Goal: Transaction & Acquisition: Purchase product/service

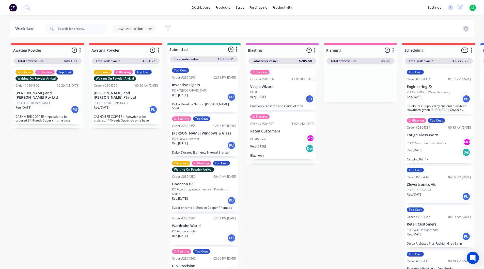
click at [83, 50] on button "button" at bounding box center [80, 50] width 6 height 6
click at [68, 95] on button "Delete" at bounding box center [57, 94] width 51 height 8
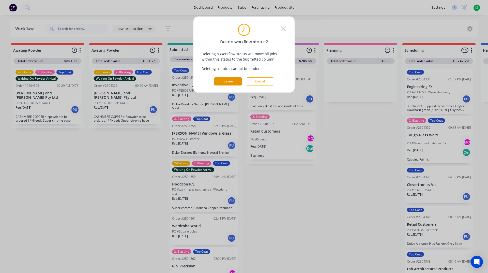
click at [237, 81] on button "Delete" at bounding box center [228, 81] width 28 height 8
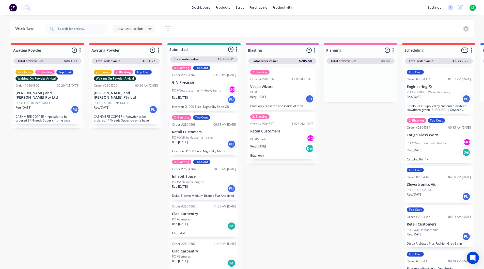
scroll to position [188, 0]
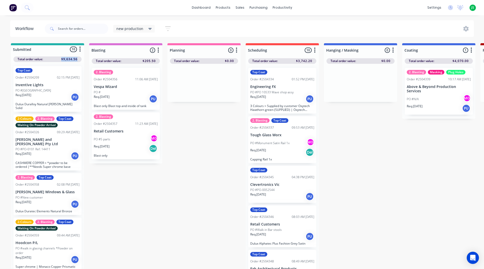
drag, startPoint x: 62, startPoint y: 58, endPoint x: 82, endPoint y: 57, distance: 20.1
click at [82, 57] on div "Total order value: $9,634.56" at bounding box center [47, 57] width 73 height 9
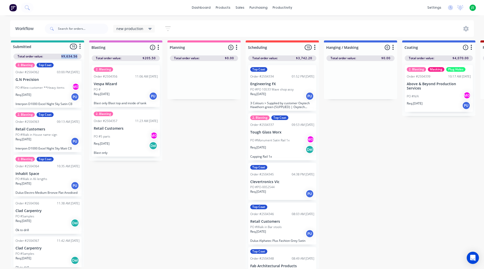
scroll to position [7, 0]
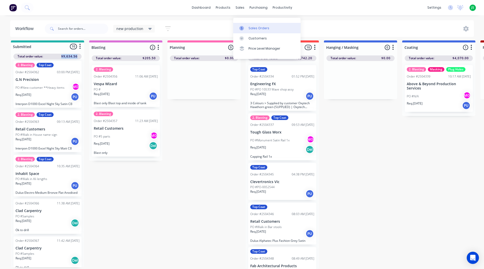
click at [244, 23] on link "Sales Orders" at bounding box center [266, 28] width 67 height 10
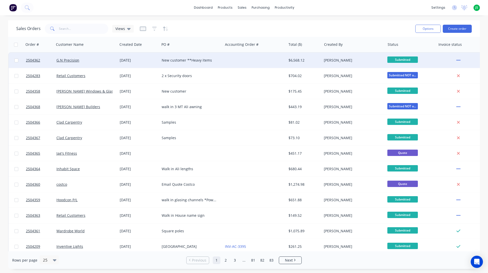
click at [229, 62] on div at bounding box center [254, 60] width 63 height 15
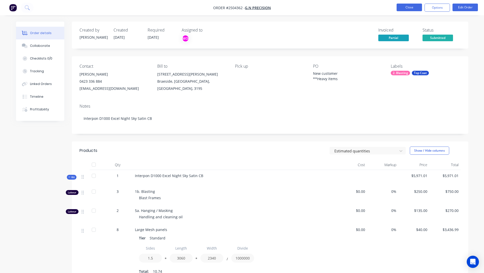
click at [413, 5] on button "Close" at bounding box center [409, 8] width 25 height 8
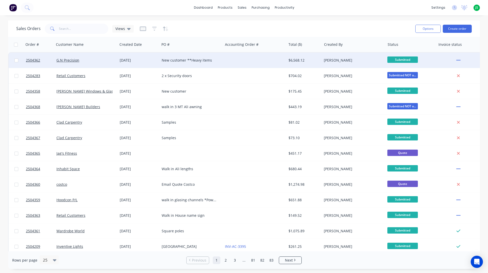
click at [228, 57] on div at bounding box center [254, 60] width 63 height 15
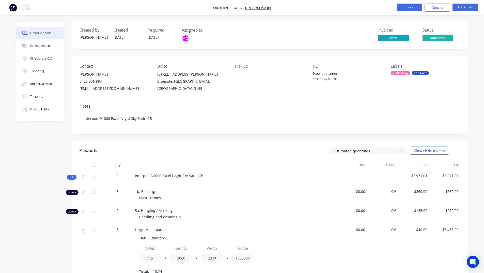
click at [403, 6] on button "Close" at bounding box center [409, 8] width 25 height 8
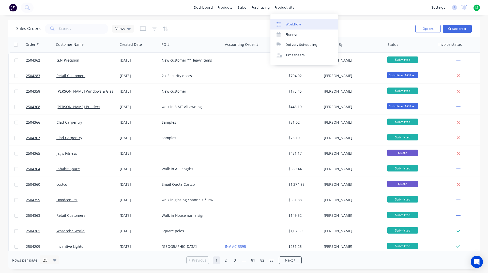
click at [280, 23] on icon at bounding box center [279, 24] width 5 height 5
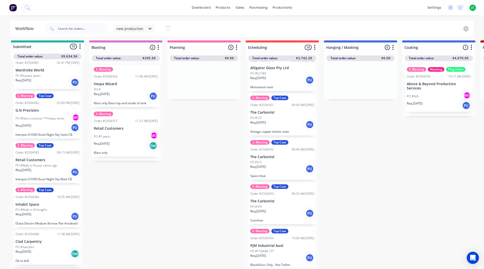
scroll to position [242, 0]
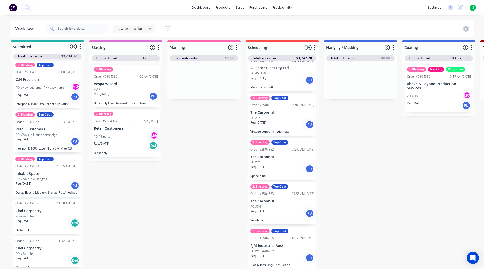
click at [58, 219] on div "Req. [DATE] Del" at bounding box center [48, 223] width 64 height 9
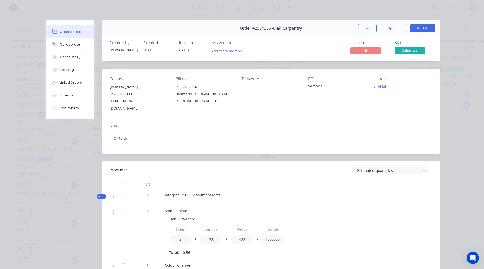
click at [367, 31] on button "Close" at bounding box center [367, 28] width 19 height 8
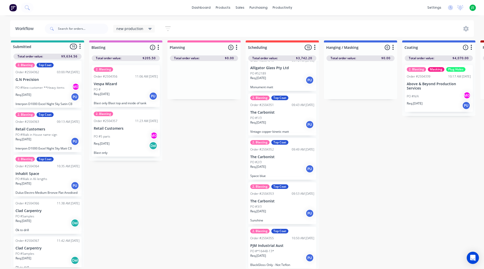
click at [47, 256] on div "Req. [DATE] Del" at bounding box center [48, 260] width 64 height 9
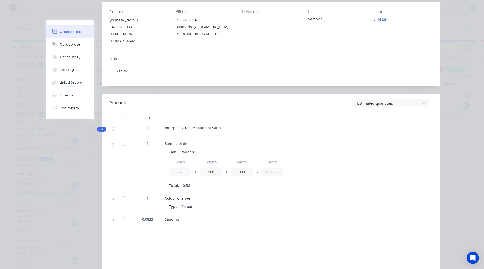
scroll to position [0, 0]
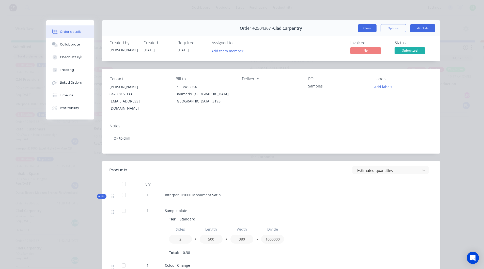
click at [362, 28] on button "Close" at bounding box center [367, 28] width 19 height 8
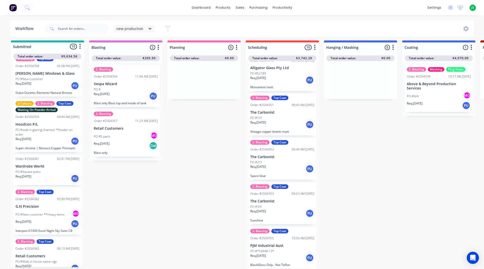
scroll to position [115, 0]
click at [48, 170] on div "PO #Square poles" at bounding box center [48, 172] width 64 height 5
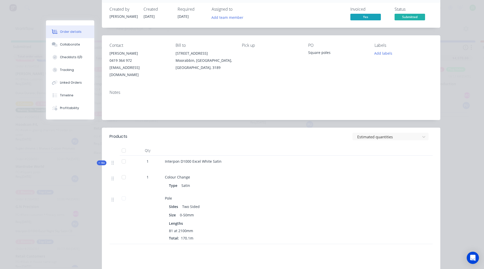
scroll to position [0, 0]
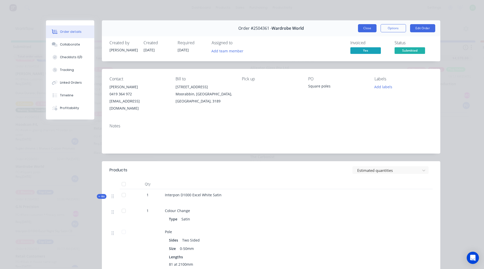
click at [369, 27] on button "Close" at bounding box center [367, 28] width 19 height 8
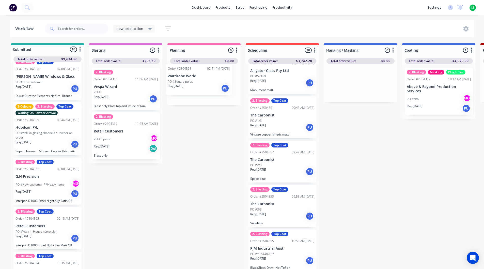
drag, startPoint x: 70, startPoint y: 156, endPoint x: 205, endPoint y: 87, distance: 151.2
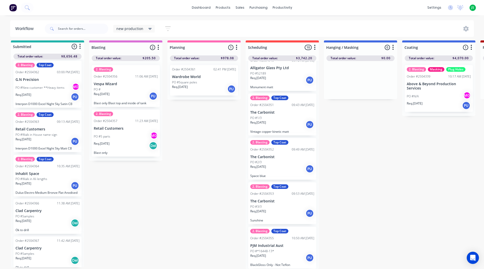
scroll to position [7, 0]
click at [47, 219] on div "Req. [DATE] Del" at bounding box center [48, 223] width 64 height 9
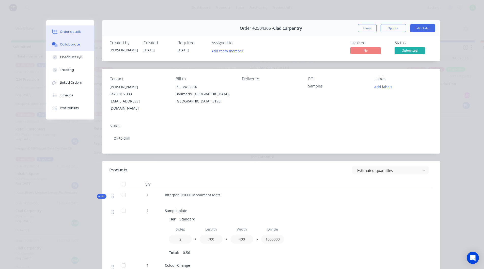
click at [77, 49] on button "Collaborate" at bounding box center [70, 44] width 48 height 13
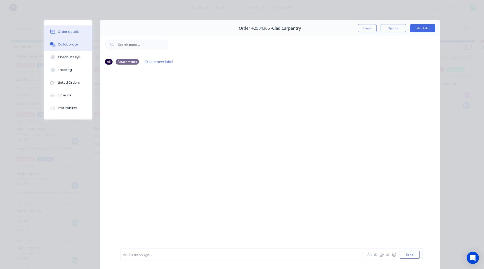
click at [77, 34] on button "Order details" at bounding box center [68, 31] width 48 height 13
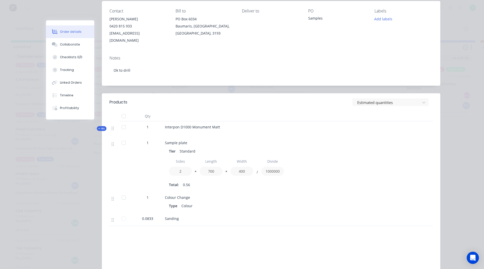
scroll to position [0, 0]
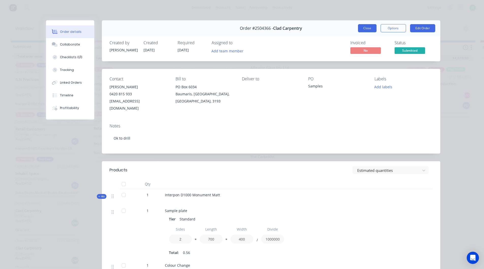
click at [366, 28] on button "Close" at bounding box center [367, 28] width 19 height 8
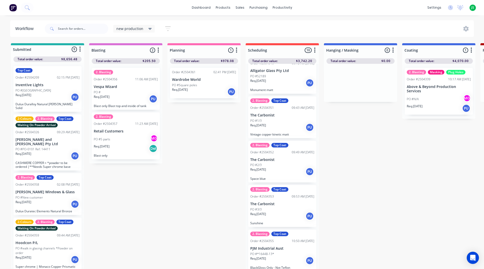
click at [50, 87] on p "Inventive Lights" at bounding box center [48, 85] width 64 height 4
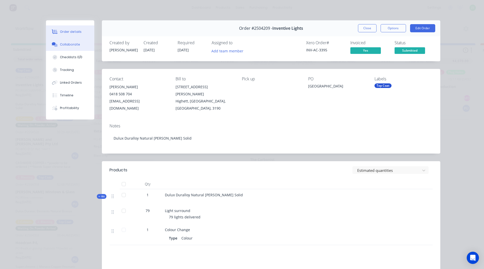
click at [69, 47] on button "Collaborate" at bounding box center [70, 44] width 48 height 13
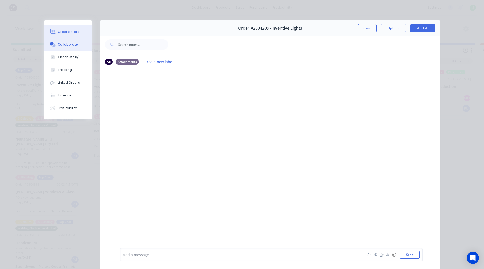
click at [75, 31] on div "Order details" at bounding box center [69, 31] width 22 height 5
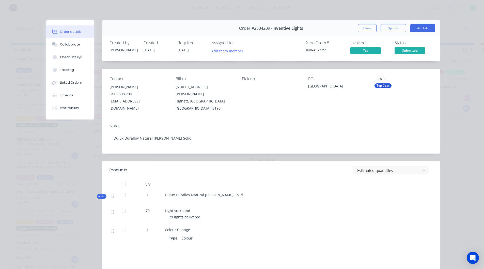
click at [358, 24] on div "Order #2504209 - Inventive Lights Close Options Edit Order" at bounding box center [271, 28] width 339 height 16
click at [362, 26] on button "Close" at bounding box center [367, 28] width 19 height 8
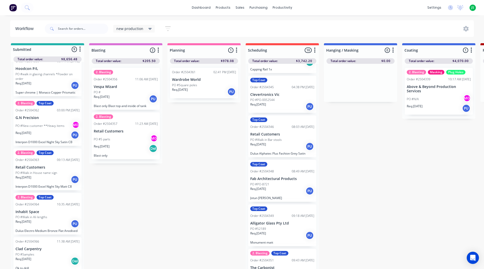
scroll to position [178, 0]
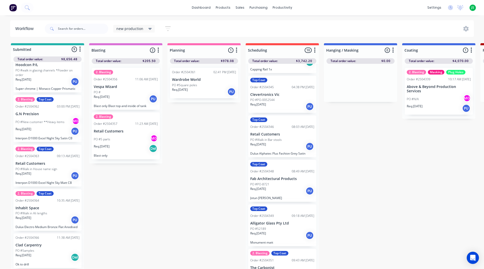
click at [216, 94] on div "Req. [DATE] PU" at bounding box center [204, 91] width 64 height 9
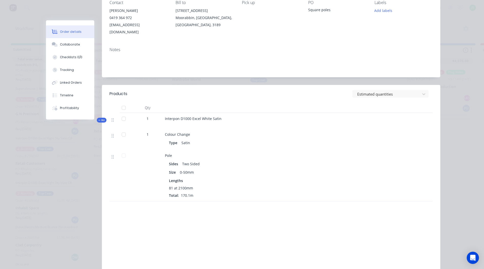
scroll to position [0, 0]
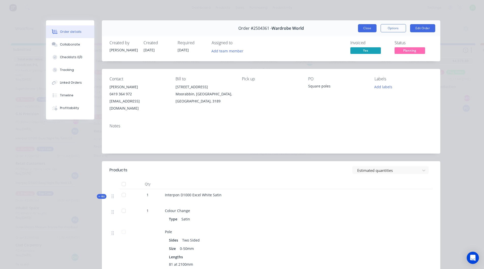
click at [364, 28] on button "Close" at bounding box center [367, 28] width 19 height 8
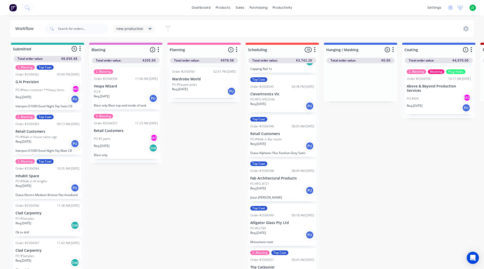
scroll to position [2, 0]
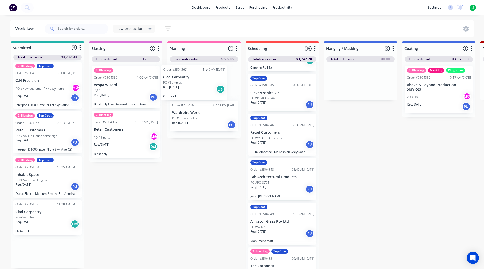
drag, startPoint x: 47, startPoint y: 255, endPoint x: 196, endPoint y: 84, distance: 227.1
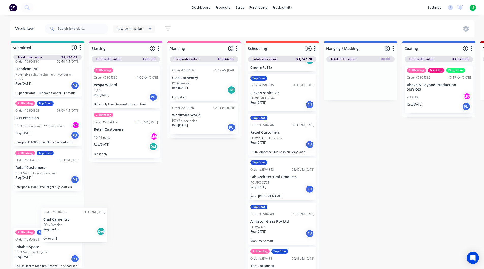
scroll to position [3, 0]
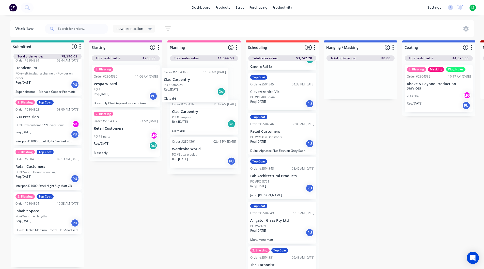
drag, startPoint x: 43, startPoint y: 255, endPoint x: 196, endPoint y: 85, distance: 228.7
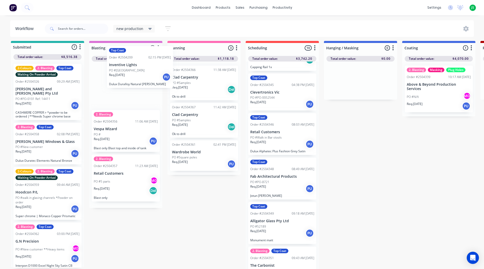
scroll to position [1, 0]
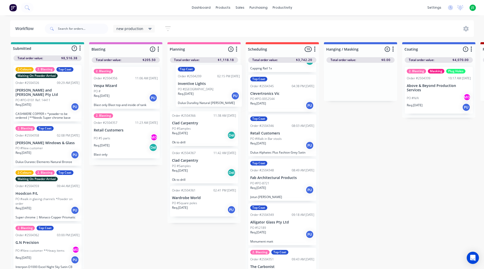
drag, startPoint x: 54, startPoint y: 97, endPoint x: 218, endPoint y: 96, distance: 163.9
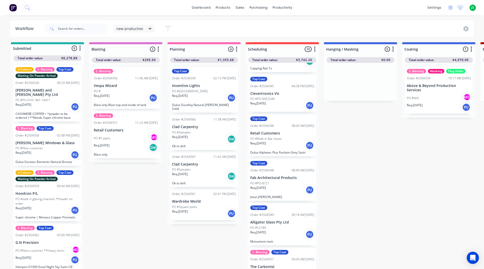
click at [37, 250] on div "PO #New customer **Heavy items MG" at bounding box center [48, 251] width 64 height 10
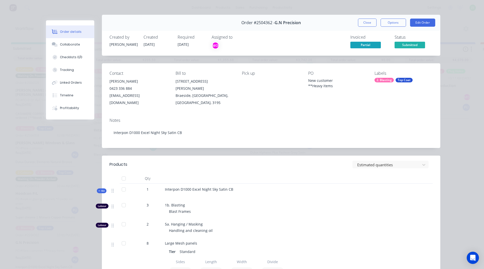
scroll to position [0, 0]
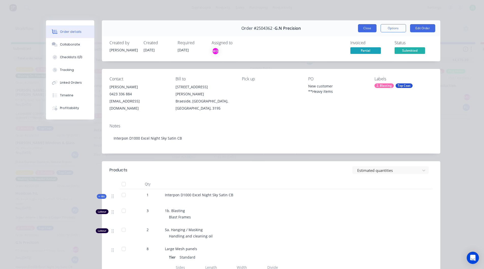
click at [372, 29] on button "Close" at bounding box center [367, 28] width 19 height 8
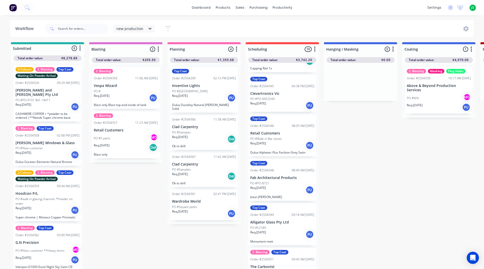
click at [282, 97] on div "PO #PO-0052544" at bounding box center [282, 99] width 64 height 5
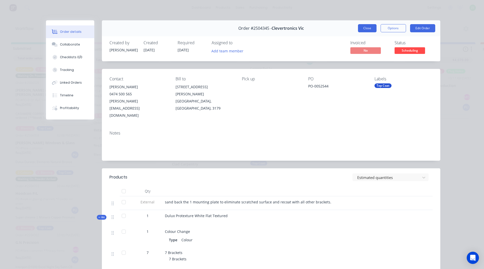
click at [362, 27] on button "Close" at bounding box center [367, 28] width 19 height 8
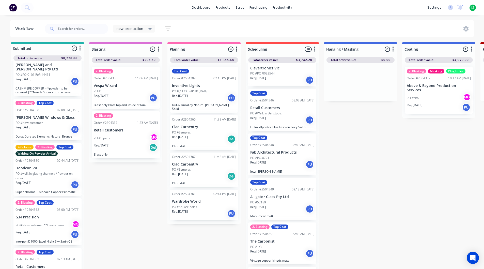
scroll to position [51, 0]
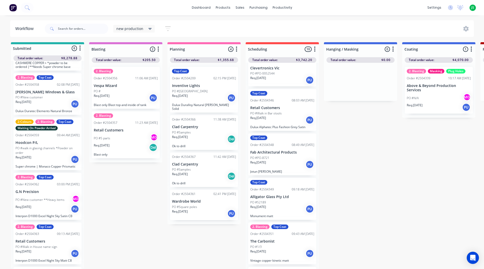
click at [39, 164] on div "2-Colours 2. Blasting Top Coat Waiting On Powder Arrival Order #2504359 09:44 A…" at bounding box center [47, 143] width 68 height 53
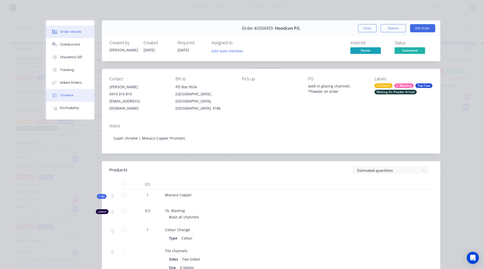
click at [72, 91] on button "Timeline" at bounding box center [70, 95] width 48 height 13
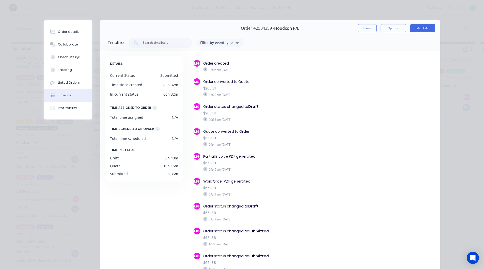
scroll to position [26, 0]
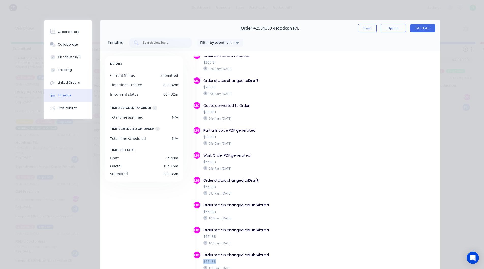
drag, startPoint x: 219, startPoint y: 261, endPoint x: 202, endPoint y: 261, distance: 17.0
click at [203, 261] on div "$651.88" at bounding box center [277, 261] width 149 height 5
click at [359, 28] on button "Close" at bounding box center [367, 28] width 19 height 8
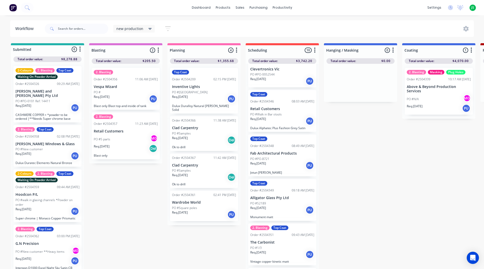
scroll to position [1, 0]
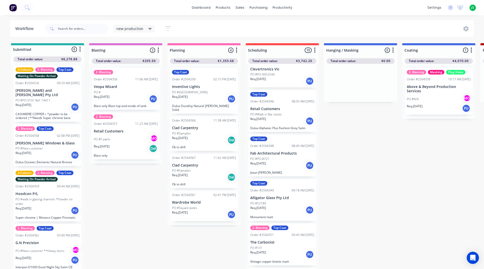
click at [45, 199] on p "PO #walk in glasing channels *Powder on order" at bounding box center [48, 201] width 64 height 9
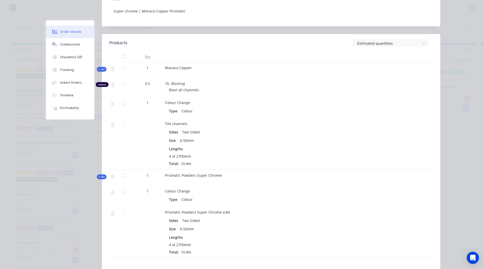
scroll to position [152, 0]
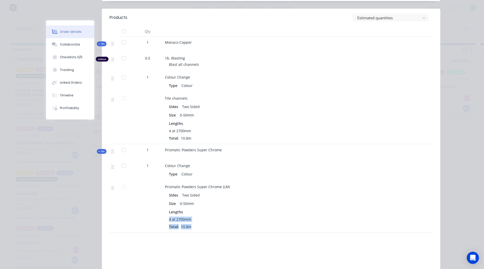
drag, startPoint x: 164, startPoint y: 211, endPoint x: 209, endPoint y: 224, distance: 47.0
click at [209, 224] on div "Prismatic Powders Super Chrome (LM) Sides Two Sided Size 0-50mm Lengths 4 at 27…" at bounding box center [264, 207] width 203 height 52
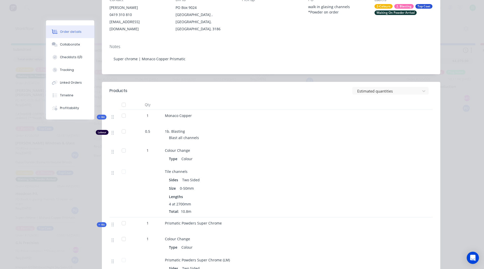
scroll to position [0, 0]
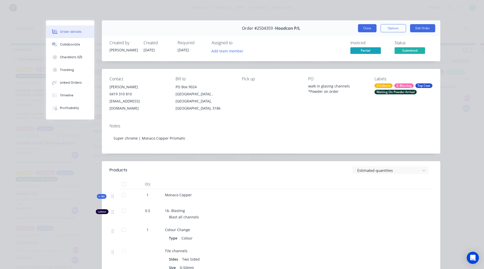
click at [368, 28] on button "Close" at bounding box center [367, 28] width 19 height 8
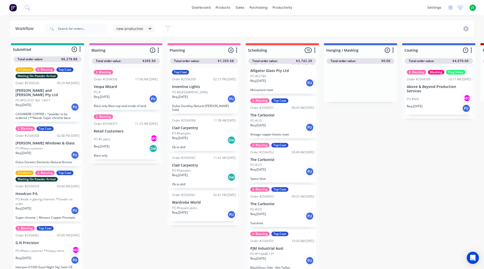
scroll to position [1, 0]
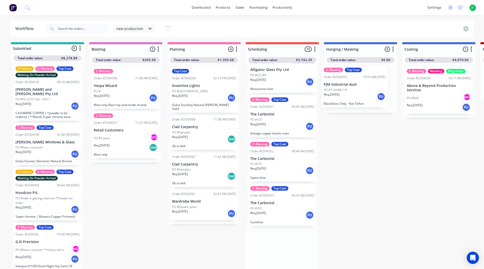
drag, startPoint x: 278, startPoint y: 260, endPoint x: 359, endPoint y: 92, distance: 186.6
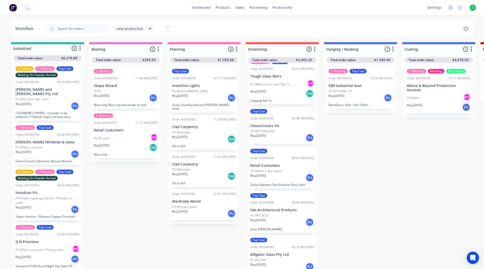
scroll to position [45, 0]
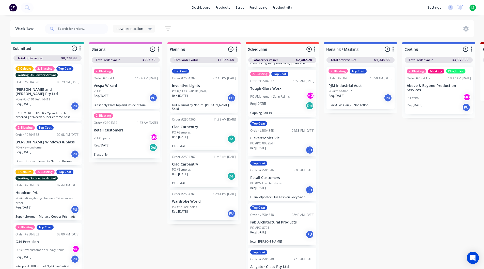
click at [273, 144] on p "PO #PO-0052544" at bounding box center [262, 143] width 24 height 5
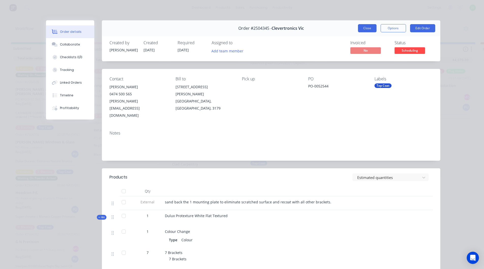
click at [365, 28] on button "Close" at bounding box center [367, 28] width 19 height 8
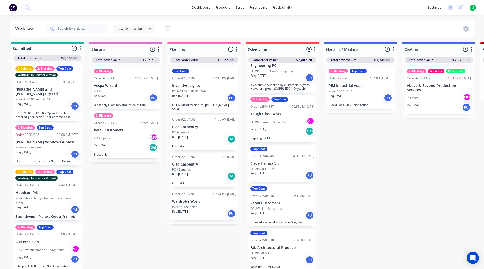
scroll to position [0, 0]
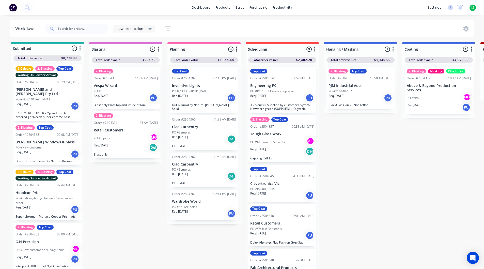
click at [185, 210] on div "Req. [DATE] PU" at bounding box center [204, 213] width 64 height 9
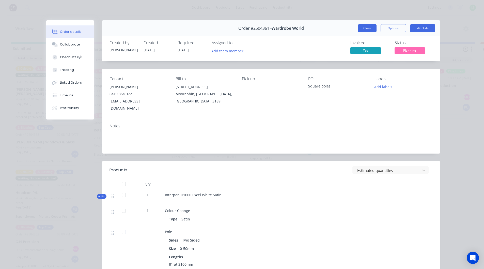
click at [363, 29] on button "Close" at bounding box center [367, 28] width 19 height 8
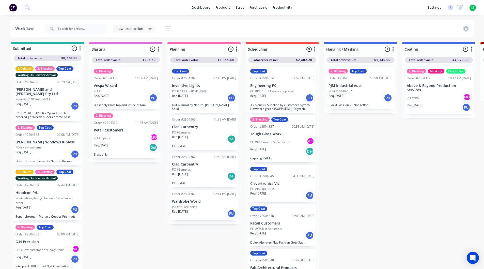
click at [213, 167] on div "PO #Samples" at bounding box center [204, 169] width 64 height 5
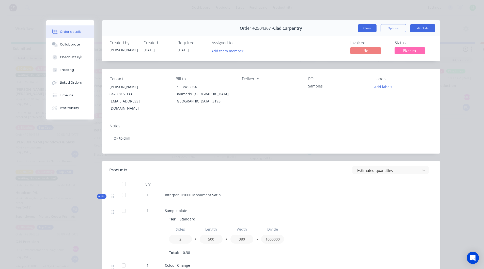
click at [369, 25] on button "Close" at bounding box center [367, 28] width 19 height 8
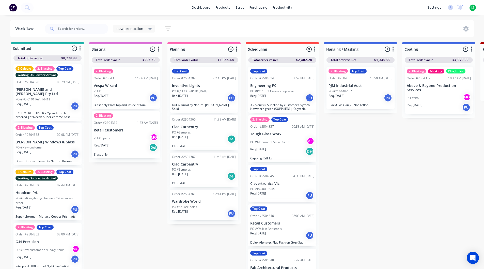
click at [200, 135] on div "Req. [DATE] Del" at bounding box center [204, 139] width 64 height 9
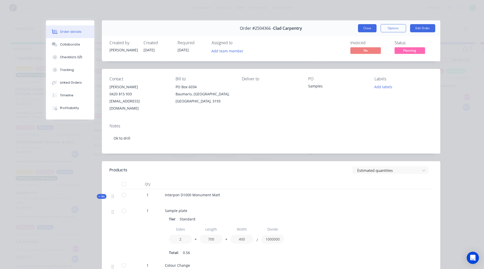
click at [368, 27] on button "Close" at bounding box center [367, 28] width 19 height 8
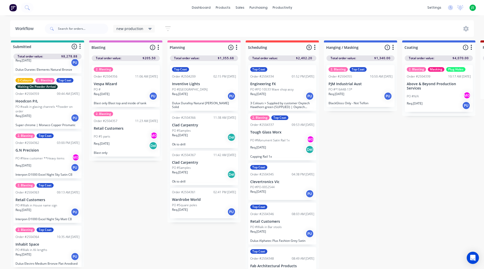
scroll to position [7, 0]
click at [31, 208] on p "Req. [DATE]" at bounding box center [24, 210] width 16 height 5
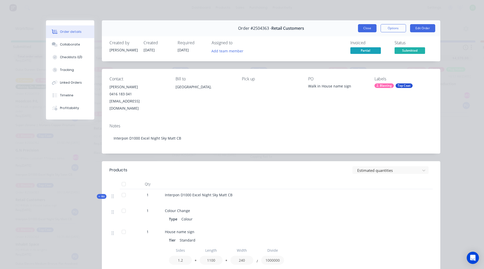
click at [369, 28] on button "Close" at bounding box center [367, 28] width 19 height 8
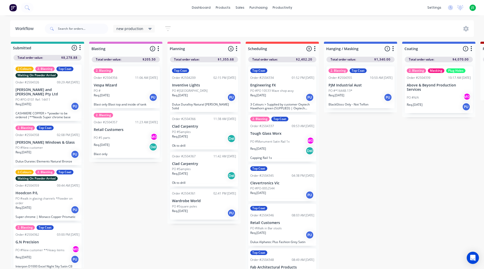
scroll to position [0, 0]
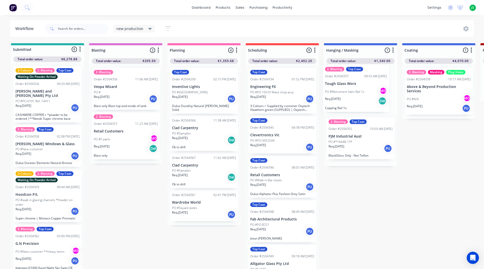
drag, startPoint x: 277, startPoint y: 146, endPoint x: 354, endPoint y: 93, distance: 93.2
click at [263, 141] on p "PO #PO-0052544" at bounding box center [262, 140] width 24 height 5
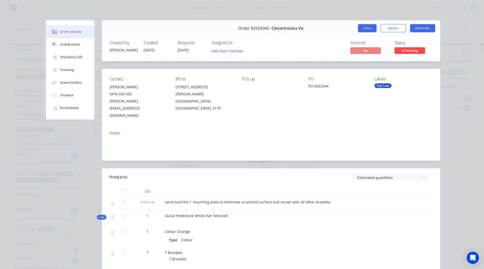
click at [364, 30] on button "Close" at bounding box center [367, 28] width 19 height 8
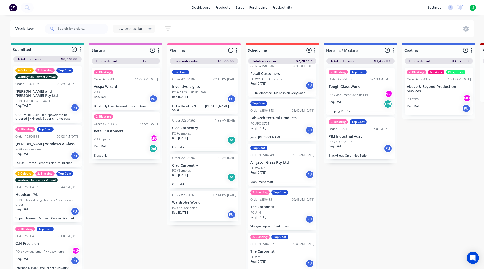
scroll to position [127, 0]
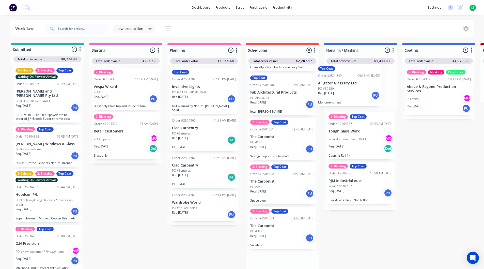
drag, startPoint x: 277, startPoint y: 145, endPoint x: 345, endPoint y: 95, distance: 84.0
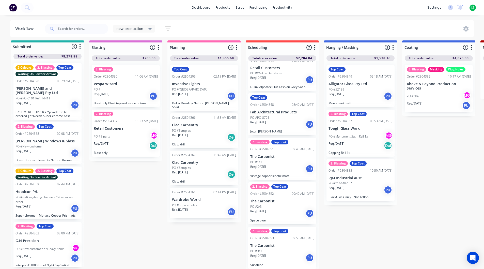
scroll to position [7, 0]
click at [195, 170] on div "Req. [DATE] Del" at bounding box center [204, 174] width 64 height 9
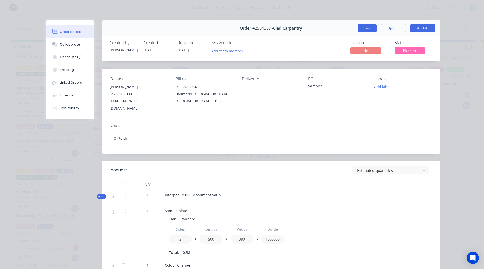
click at [366, 29] on button "Close" at bounding box center [367, 28] width 19 height 8
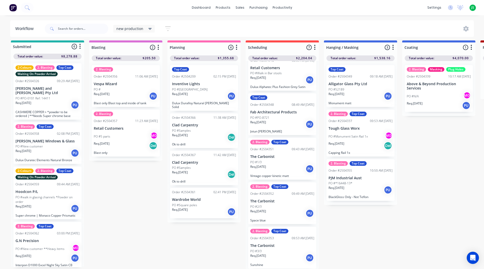
click at [193, 128] on div "PO #Samples" at bounding box center [204, 130] width 64 height 5
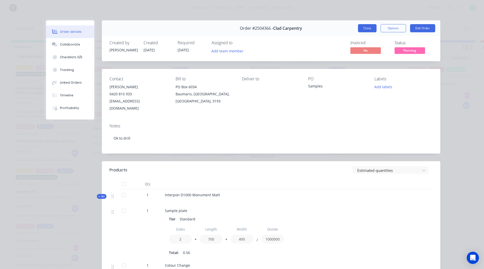
click at [365, 28] on button "Close" at bounding box center [367, 28] width 19 height 8
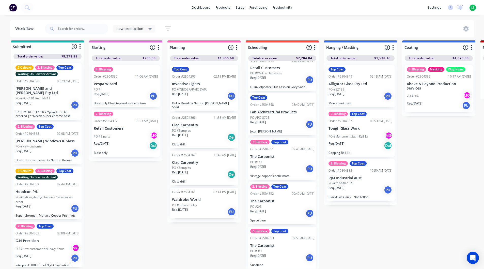
click at [202, 172] on div "Order #2504367 11:42 AM [DATE] Clad Carpentry PO #Samples Req. [DATE] Del Ok to…" at bounding box center [204, 168] width 68 height 35
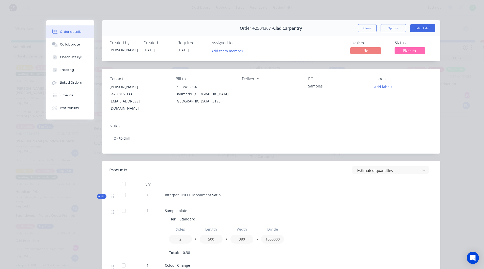
drag, startPoint x: 373, startPoint y: 28, endPoint x: 347, endPoint y: 51, distance: 34.0
click at [373, 29] on button "Close" at bounding box center [367, 28] width 19 height 8
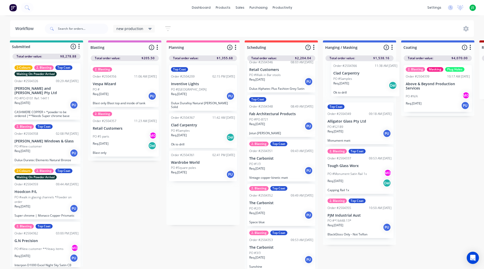
scroll to position [7, 2]
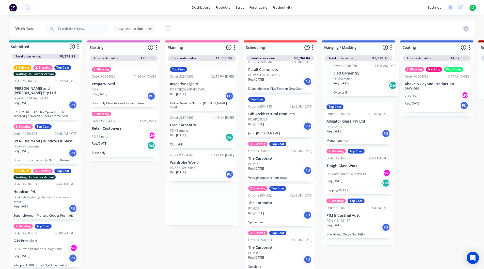
drag, startPoint x: 235, startPoint y: 126, endPoint x: 364, endPoint y: 87, distance: 135.1
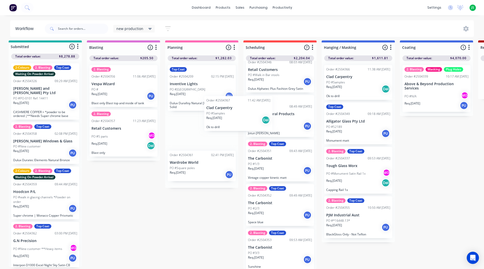
scroll to position [98, 0]
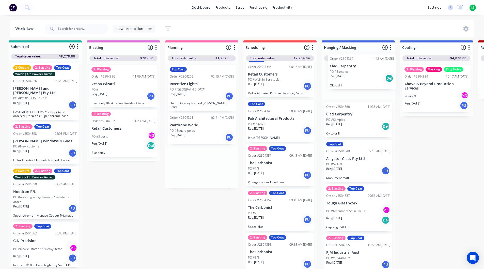
drag, startPoint x: 185, startPoint y: 129, endPoint x: 348, endPoint y: 77, distance: 171.4
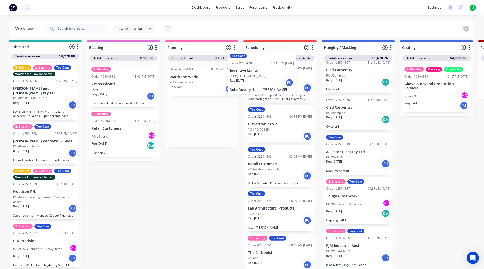
scroll to position [0, 0]
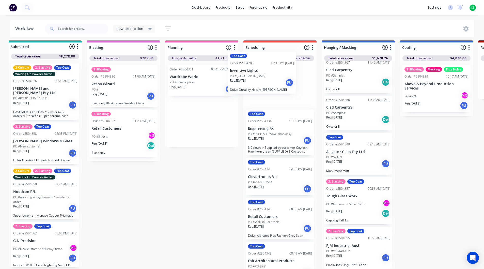
drag, startPoint x: 209, startPoint y: 90, endPoint x: 272, endPoint y: 80, distance: 63.9
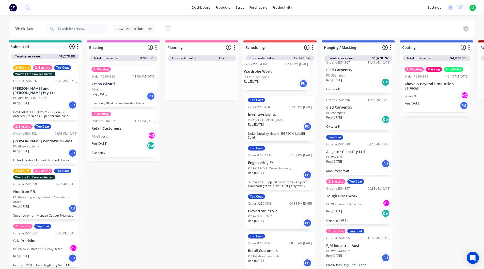
drag, startPoint x: 185, startPoint y: 80, endPoint x: 268, endPoint y: 78, distance: 82.6
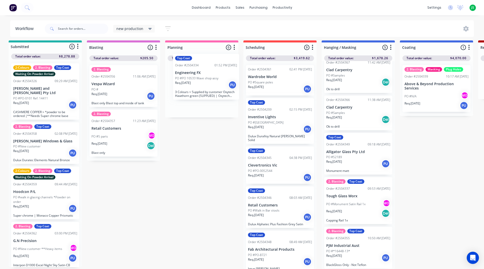
drag, startPoint x: 281, startPoint y: 170, endPoint x: 209, endPoint y: 93, distance: 106.4
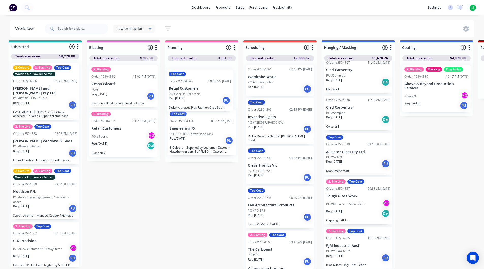
drag, startPoint x: 256, startPoint y: 196, endPoint x: 195, endPoint y: 95, distance: 118.4
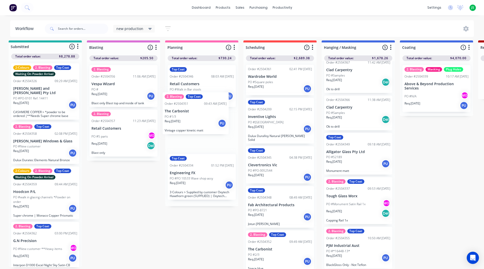
drag, startPoint x: 280, startPoint y: 248, endPoint x: 193, endPoint y: 111, distance: 162.2
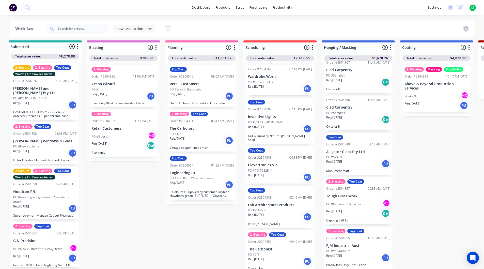
scroll to position [1, 0]
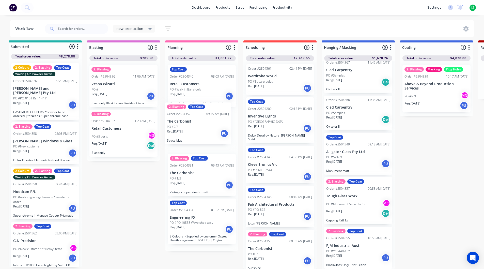
drag, startPoint x: 204, startPoint y: 156, endPoint x: 190, endPoint y: 129, distance: 30.2
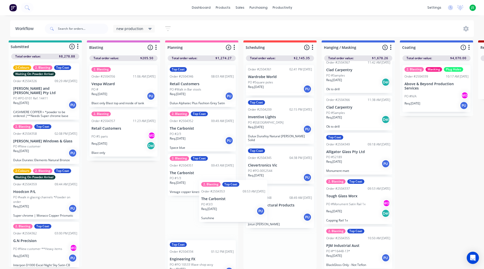
drag, startPoint x: 273, startPoint y: 253, endPoint x: 202, endPoint y: 181, distance: 100.8
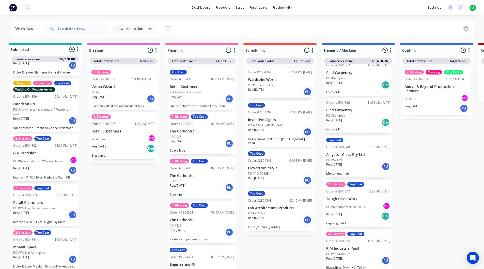
scroll to position [7, 2]
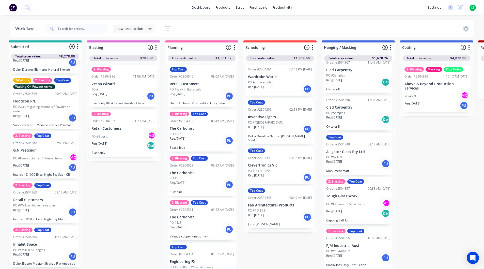
click at [29, 163] on p "Req. [DATE]" at bounding box center [21, 165] width 16 height 5
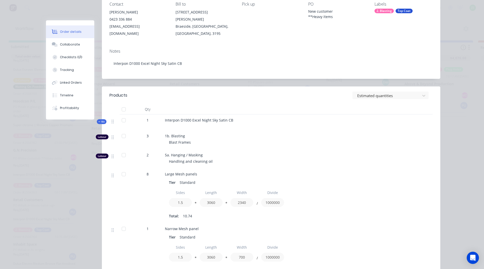
scroll to position [76, 0]
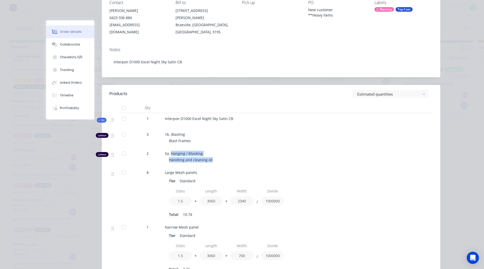
drag, startPoint x: 213, startPoint y: 151, endPoint x: 169, endPoint y: 147, distance: 44.0
click at [169, 148] on div "5a. Hanging / Masking Handling and cleaning oil" at bounding box center [264, 157] width 203 height 19
click at [197, 138] on div "1b. Blasting Blast Frames" at bounding box center [264, 138] width 203 height 19
drag, startPoint x: 190, startPoint y: 134, endPoint x: 179, endPoint y: 130, distance: 12.0
click at [179, 130] on div "1b. Blasting Blast Frames" at bounding box center [264, 138] width 203 height 19
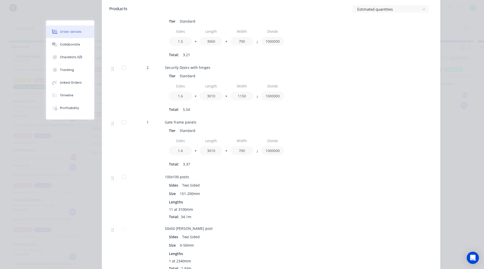
scroll to position [381, 0]
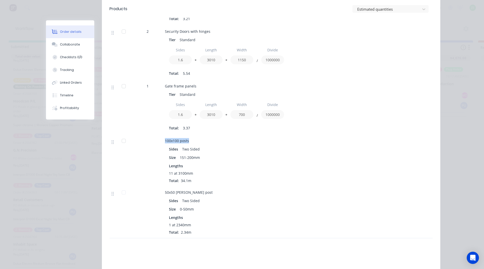
drag, startPoint x: 162, startPoint y: 135, endPoint x: 191, endPoint y: 136, distance: 29.2
click at [191, 136] on div "100x100 posts Sides Two Sided Size 151-200mm Lengths 11 at 3100mm Total: 34.1m" at bounding box center [264, 161] width 203 height 52
drag, startPoint x: 165, startPoint y: 165, endPoint x: 169, endPoint y: 165, distance: 4.3
click at [169, 165] on div "Sides Two Sided Size 151-200mm Lengths 11 at 3100mm Total: 34.1m" at bounding box center [264, 163] width 199 height 39
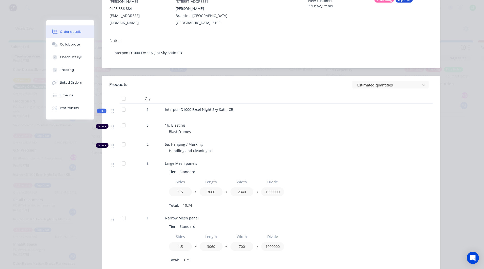
scroll to position [0, 0]
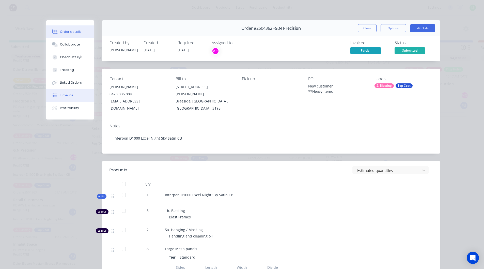
click at [71, 95] on button "Timeline" at bounding box center [70, 95] width 48 height 13
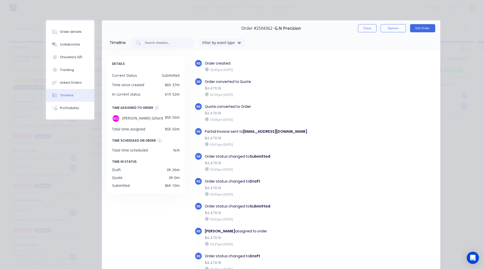
scroll to position [0, 2]
click at [75, 34] on button "Order details" at bounding box center [70, 31] width 48 height 13
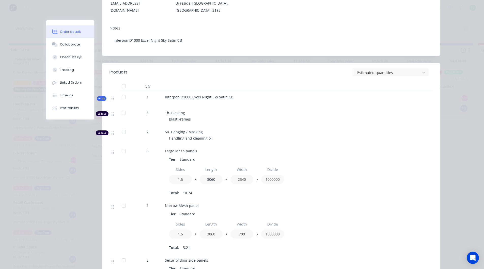
scroll to position [94, 0]
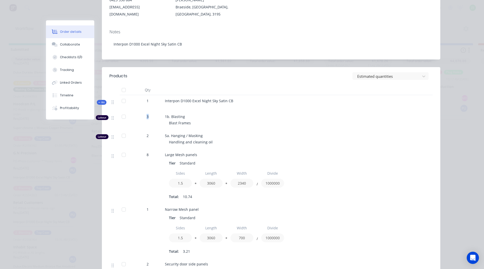
drag, startPoint x: 147, startPoint y: 110, endPoint x: 145, endPoint y: 110, distance: 2.8
click at [145, 114] on div "3" at bounding box center [147, 116] width 26 height 5
click at [20, 82] on div "Order details Collaborate Checklists 0/0 Tracking Linked Orders Timeline Profit…" at bounding box center [242, 134] width 484 height 269
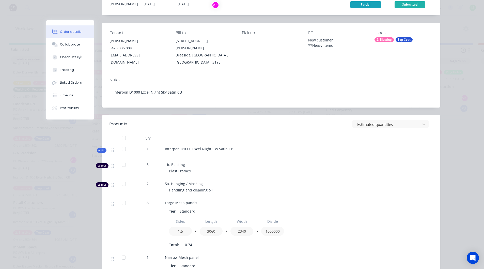
scroll to position [0, 0]
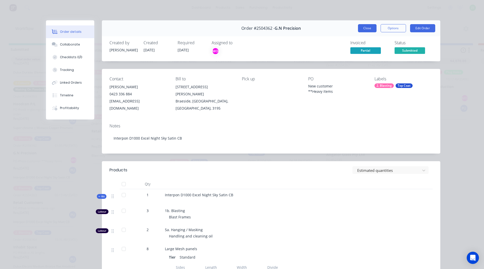
click at [359, 27] on button "Close" at bounding box center [367, 28] width 19 height 8
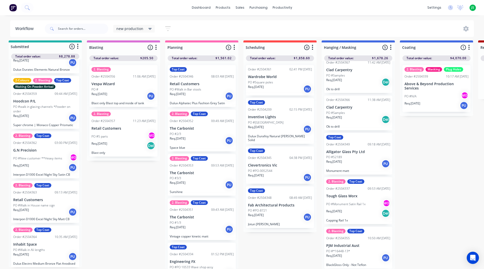
scroll to position [7, 2]
click at [362, 209] on div "Req. [DATE] Del" at bounding box center [358, 213] width 64 height 9
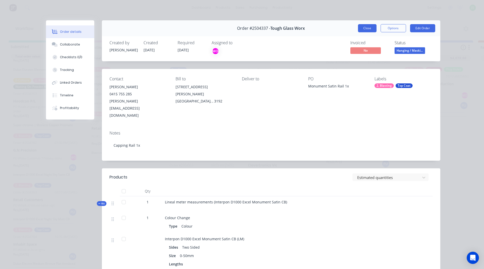
click at [370, 30] on button "Close" at bounding box center [367, 28] width 19 height 8
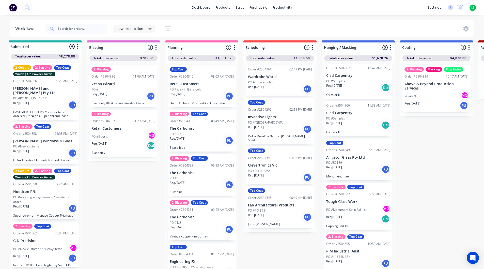
scroll to position [0, 0]
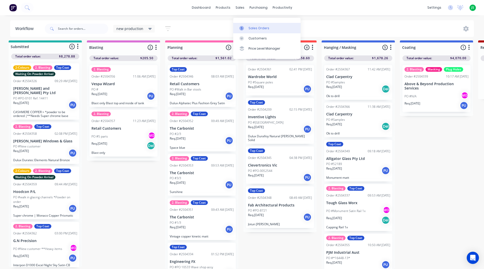
click at [247, 23] on link "Sales Orders" at bounding box center [266, 28] width 67 height 10
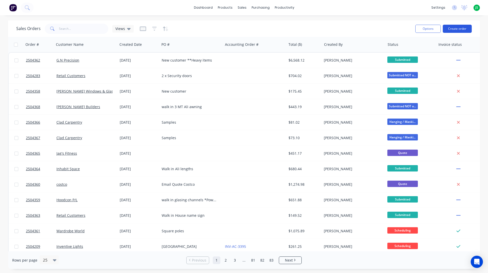
click at [452, 26] on button "Create order" at bounding box center [457, 29] width 29 height 8
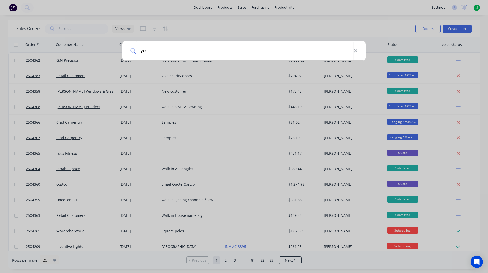
type input "y"
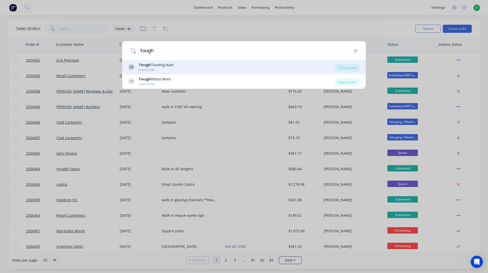
type input "tough"
click at [221, 69] on div "TA Tough Touring Aust Customer" at bounding box center [231, 67] width 207 height 10
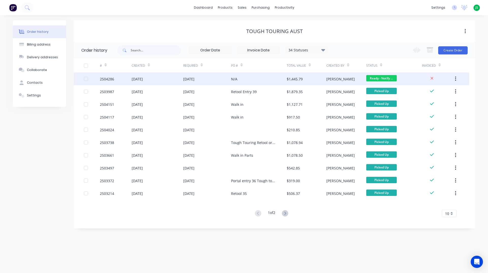
click at [320, 80] on div "$1,445.79" at bounding box center [307, 78] width 40 height 13
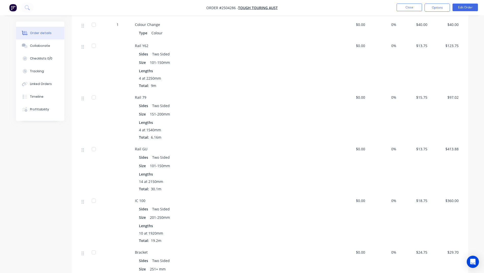
scroll to position [51, 0]
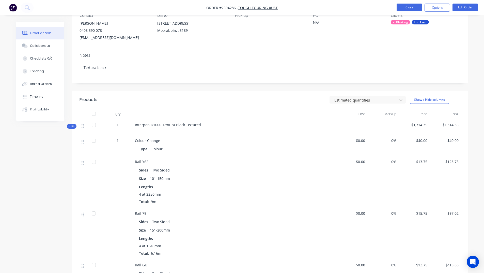
click at [411, 10] on button "Close" at bounding box center [409, 8] width 25 height 8
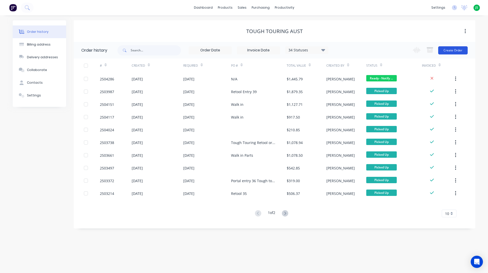
click at [463, 52] on button "Create Order" at bounding box center [452, 50] width 29 height 8
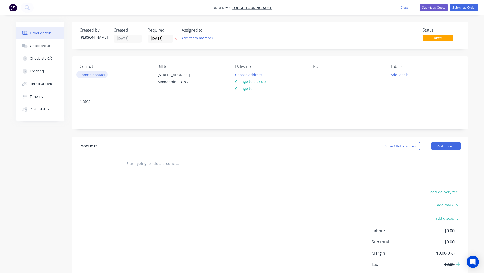
click at [98, 72] on button "Choose contact" at bounding box center [91, 74] width 31 height 7
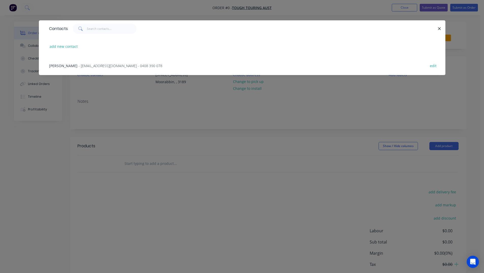
click at [90, 66] on span "- [EMAIL_ADDRESS][DOMAIN_NAME] - 0408 390 078" at bounding box center [121, 65] width 84 height 5
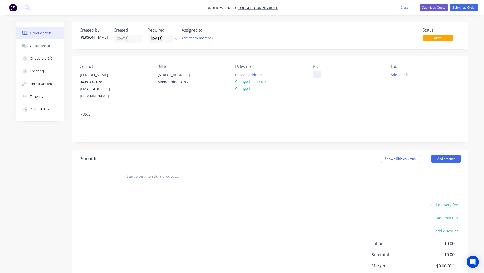
click at [319, 75] on div at bounding box center [317, 74] width 8 height 7
click at [394, 71] on button "Add labels" at bounding box center [399, 74] width 23 height 7
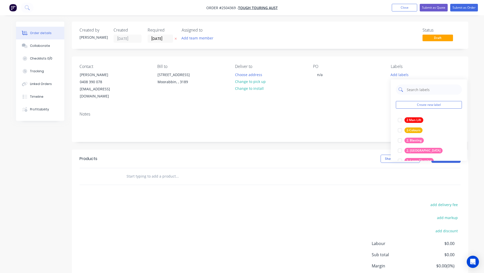
click at [413, 90] on input "text" at bounding box center [432, 89] width 53 height 10
click at [411, 119] on div "2. Blasting" at bounding box center [414, 120] width 19 height 6
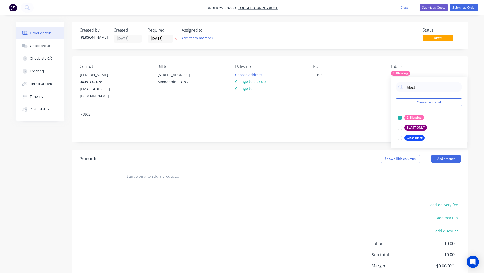
drag, startPoint x: 423, startPoint y: 87, endPoint x: 382, endPoint y: 88, distance: 41.7
click at [383, 88] on body "Order #2504369 - Tough Touring Aust Add product Close Submit as Quote Submit as…" at bounding box center [242, 157] width 484 height 314
type input "b"
click at [402, 118] on div at bounding box center [400, 117] width 10 height 10
drag, startPoint x: 427, startPoint y: 88, endPoint x: 320, endPoint y: 98, distance: 106.7
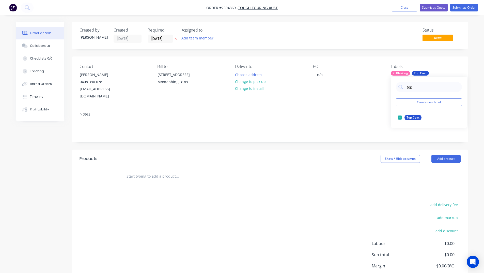
click at [342, 94] on body "Order #2504369 - Tough Touring Aust Add product Close Submit as Quote Submit as…" at bounding box center [242, 157] width 484 height 314
type input "t"
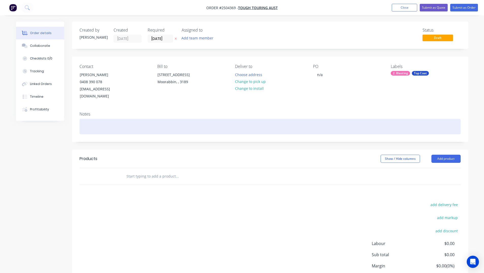
click at [103, 124] on div at bounding box center [270, 127] width 381 height 16
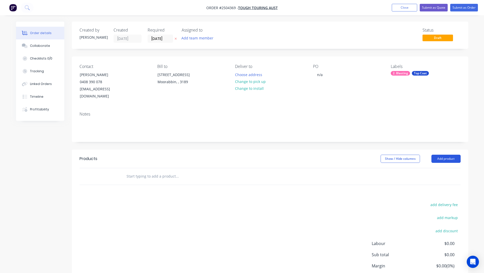
click at [453, 155] on button "Add product" at bounding box center [446, 159] width 29 height 8
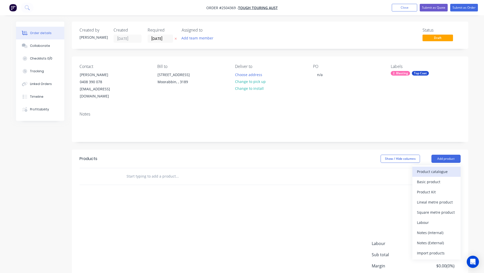
click at [432, 168] on div "Product catalogue" at bounding box center [436, 171] width 39 height 7
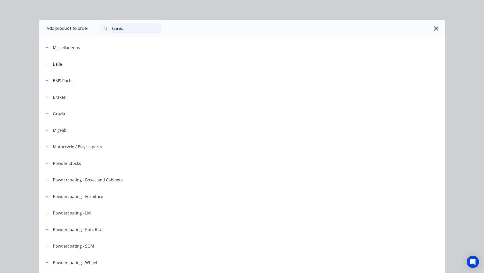
click at [127, 29] on input "text" at bounding box center [137, 28] width 50 height 10
type input "textura"
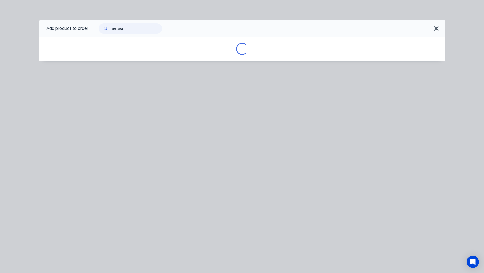
drag, startPoint x: 137, startPoint y: 32, endPoint x: 0, endPoint y: 29, distance: 136.8
click at [0, 29] on div "Add product to order textura Loading..." at bounding box center [242, 136] width 484 height 273
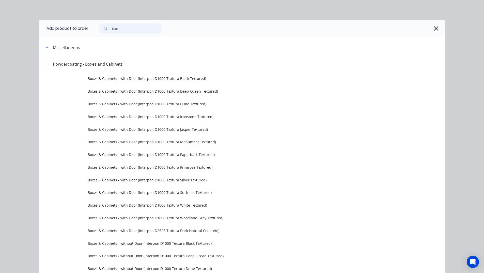
type input "black"
drag, startPoint x: 130, startPoint y: 32, endPoint x: 92, endPoint y: 33, distance: 37.4
click at [94, 33] on div "black" at bounding box center [128, 28] width 69 height 10
click at [45, 64] on icon "button" at bounding box center [46, 64] width 3 height 4
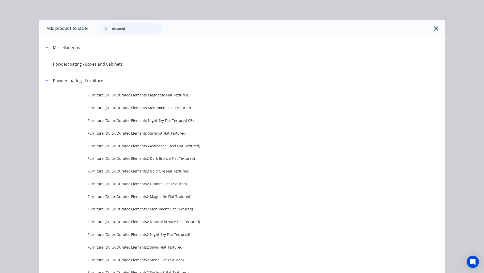
click at [135, 30] on input "textured" at bounding box center [137, 28] width 50 height 10
type input "textura"
click at [46, 80] on icon "button" at bounding box center [46, 81] width 3 height 4
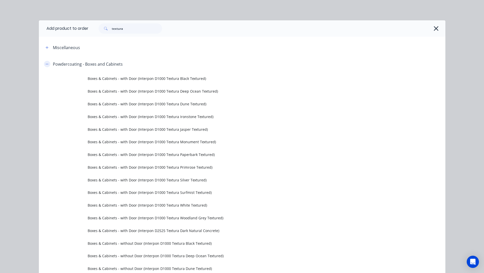
click at [45, 63] on icon "button" at bounding box center [46, 64] width 3 height 4
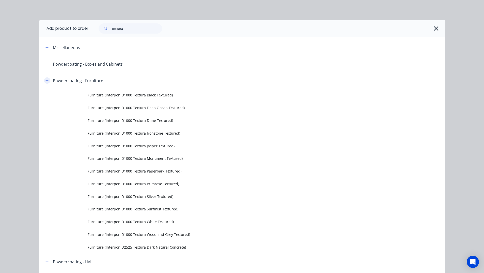
click at [47, 80] on button "button" at bounding box center [47, 80] width 6 height 6
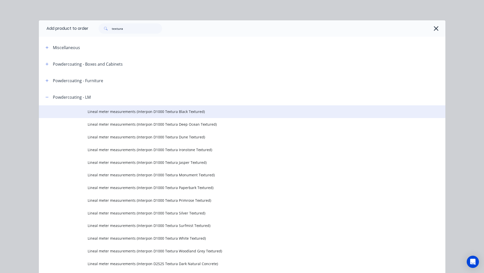
click at [58, 111] on td at bounding box center [63, 111] width 49 height 13
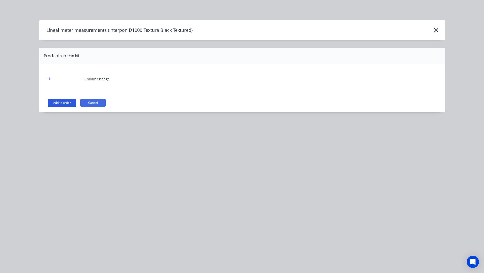
click at [71, 103] on button "Add to order" at bounding box center [62, 103] width 28 height 8
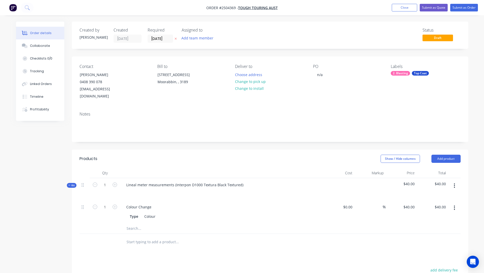
click at [455, 181] on button "button" at bounding box center [455, 185] width 12 height 9
click at [445, 194] on button "Add product to kit" at bounding box center [436, 199] width 48 height 10
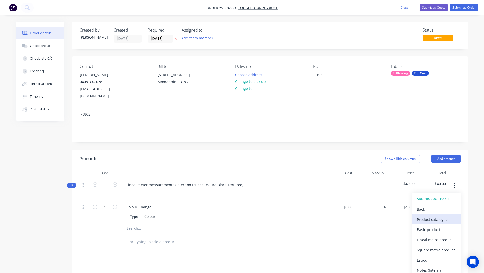
click at [441, 216] on div "Product catalogue" at bounding box center [436, 219] width 39 height 7
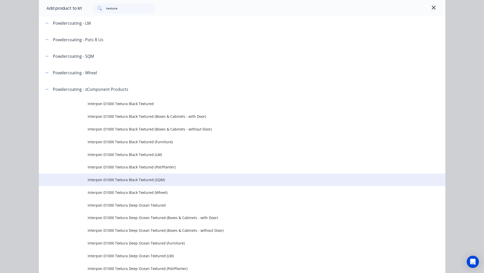
scroll to position [76, 0]
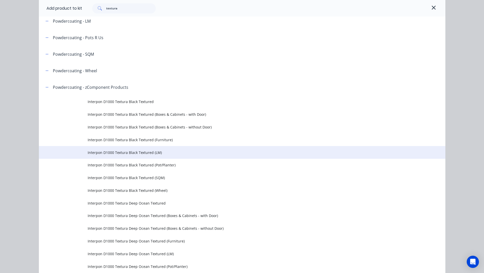
click at [130, 155] on span "Interpon D1000 Textura Black Textured (LM)" at bounding box center [231, 152] width 286 height 5
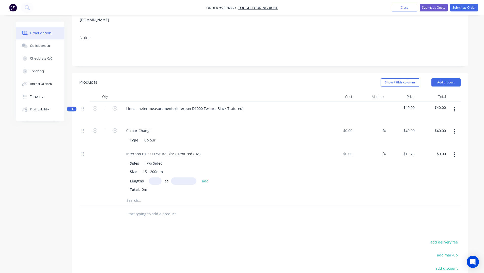
click at [159, 177] on input "text" at bounding box center [155, 180] width 13 height 7
click at [182, 177] on input "text" at bounding box center [183, 180] width 25 height 7
type input "1400mm"
click at [155, 177] on input "text" at bounding box center [155, 180] width 13 height 7
type input "1"
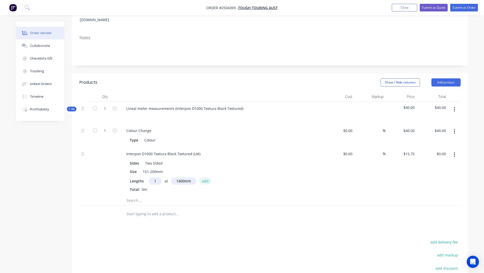
click at [207, 177] on button "add" at bounding box center [206, 180] width 12 height 7
click at [156, 187] on div "1 at 1400mm" at bounding box center [222, 190] width 184 height 6
click at [158, 187] on icon "button" at bounding box center [158, 189] width 3 height 5
type input "$0.00"
click at [156, 177] on input "text" at bounding box center [155, 180] width 13 height 7
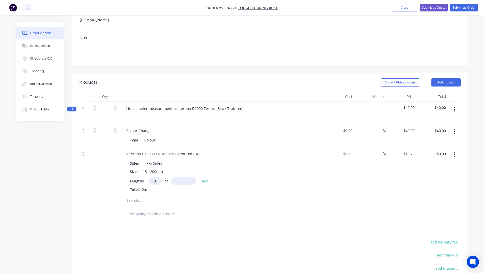
type input "30"
click at [176, 177] on input "text" at bounding box center [183, 180] width 25 height 7
type input "1400mm"
click at [208, 177] on button "add" at bounding box center [206, 180] width 12 height 7
type input "$661.50"
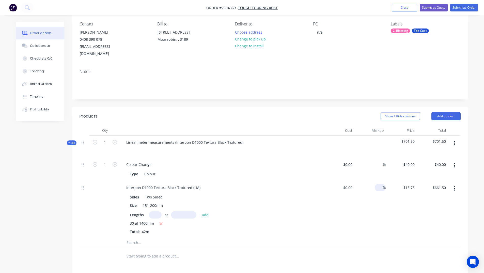
scroll to position [106, 0]
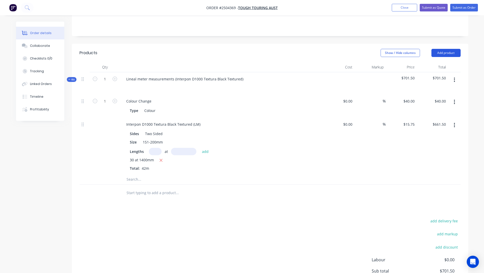
click at [447, 49] on button "Add product" at bounding box center [446, 53] width 29 height 8
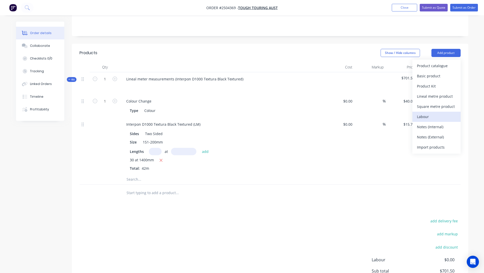
click at [430, 113] on div "Labour" at bounding box center [436, 116] width 39 height 7
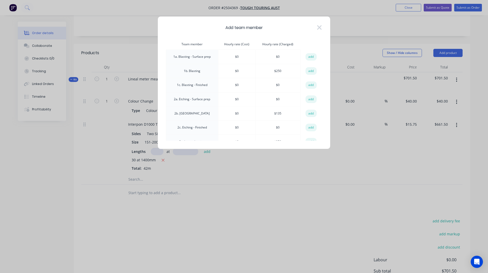
click at [307, 69] on button "add" at bounding box center [310, 71] width 11 height 8
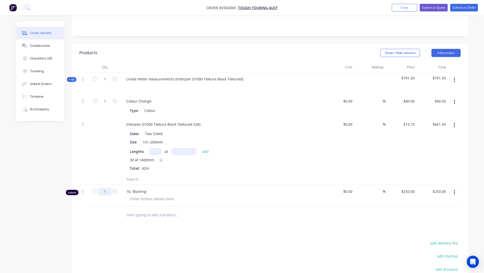
click at [108, 188] on input "1" at bounding box center [104, 192] width 13 height 8
type input "0.5"
type input "$125.00"
click at [101, 227] on div "Products Show / Hide columns Add product Qty Cost Markup Price Total Kit 1 Line…" at bounding box center [270, 194] width 396 height 301
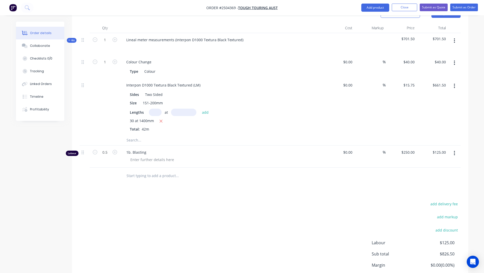
scroll to position [179, 0]
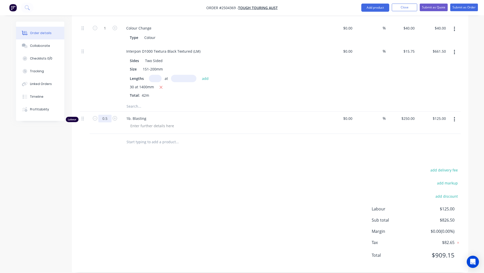
click at [109, 115] on input "0.5" at bounding box center [104, 119] width 13 height 8
type input "0.333"
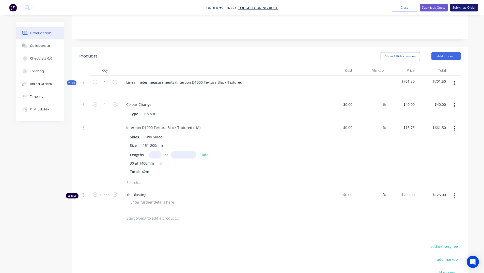
type input "$83.25"
click at [466, 9] on button "Submit as Order" at bounding box center [464, 8] width 28 height 8
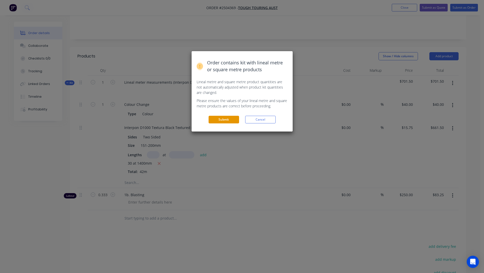
click at [218, 118] on button "Submit" at bounding box center [224, 120] width 30 height 8
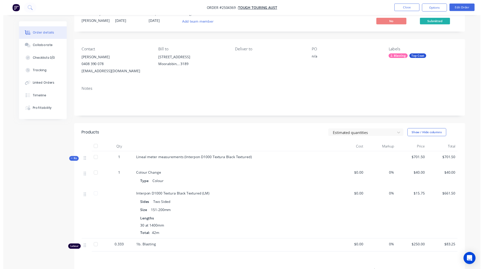
scroll to position [0, 0]
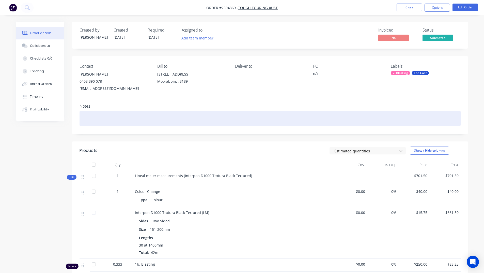
click at [142, 117] on div at bounding box center [270, 119] width 381 height 16
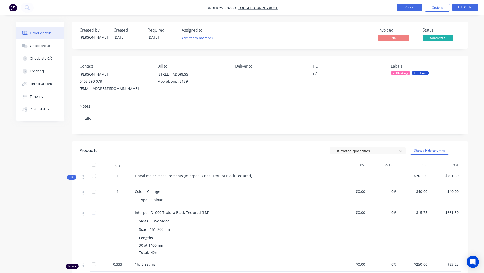
click at [403, 7] on button "Close" at bounding box center [409, 8] width 25 height 8
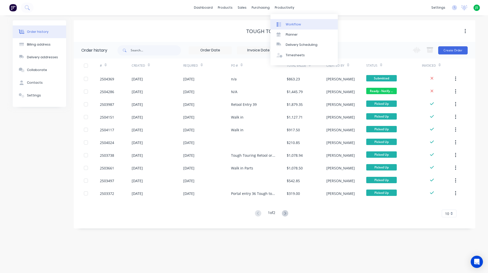
click at [288, 22] on link "Workflow" at bounding box center [303, 24] width 67 height 10
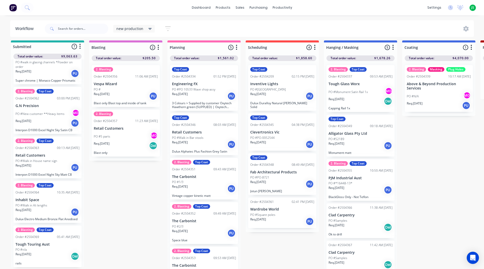
scroll to position [7, 0]
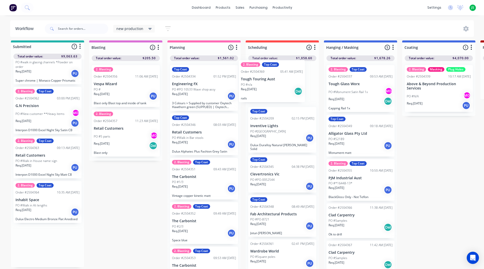
drag, startPoint x: 43, startPoint y: 257, endPoint x: 272, endPoint y: 93, distance: 280.9
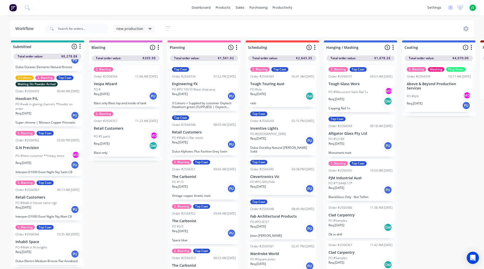
scroll to position [90, 0]
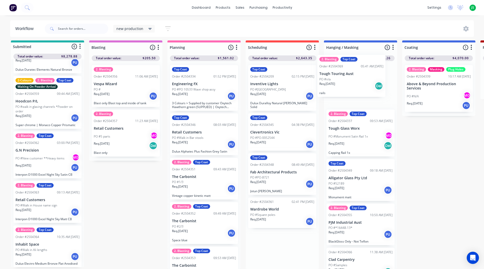
drag, startPoint x: 274, startPoint y: 92, endPoint x: 345, endPoint y: 85, distance: 71.0
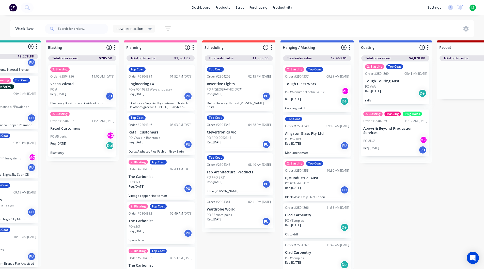
drag, startPoint x: 356, startPoint y: 89, endPoint x: 383, endPoint y: 91, distance: 27.0
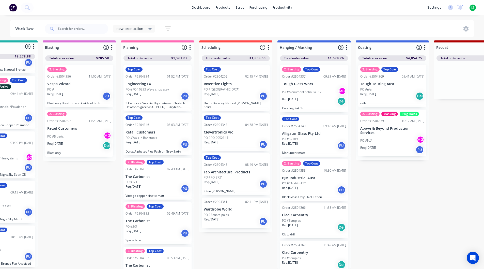
click at [306, 186] on div "Req. [DATE] PU" at bounding box center [314, 190] width 64 height 9
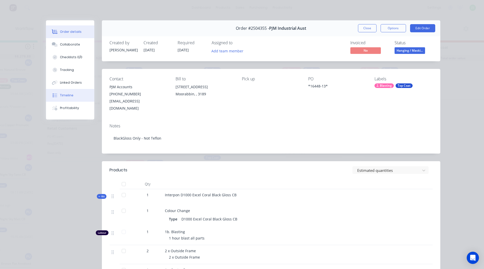
click at [61, 94] on div "Timeline" at bounding box center [66, 95] width 13 height 5
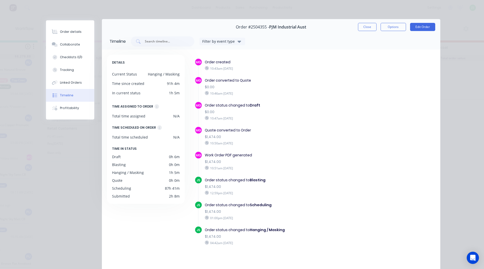
scroll to position [0, 0]
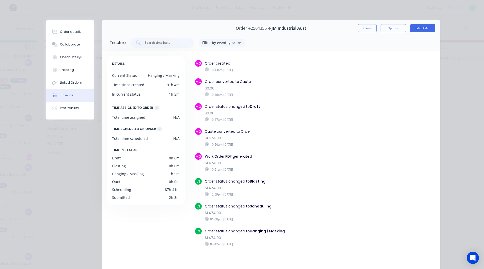
click at [368, 26] on button "Close" at bounding box center [367, 28] width 19 height 8
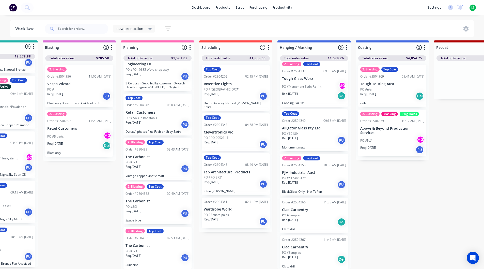
scroll to position [7, 0]
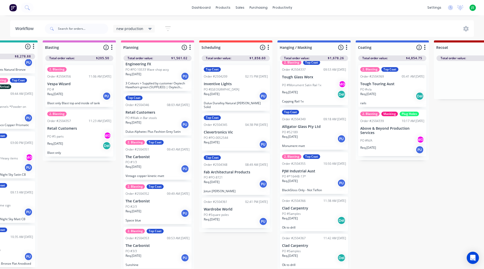
click at [302, 174] on p "PO #*16448-13*" at bounding box center [294, 176] width 24 height 5
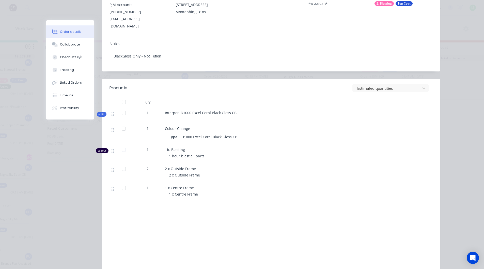
scroll to position [102, 0]
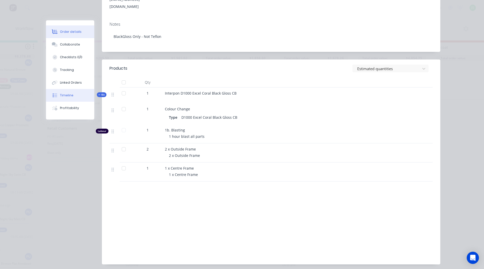
click at [58, 93] on button "Timeline" at bounding box center [70, 95] width 48 height 13
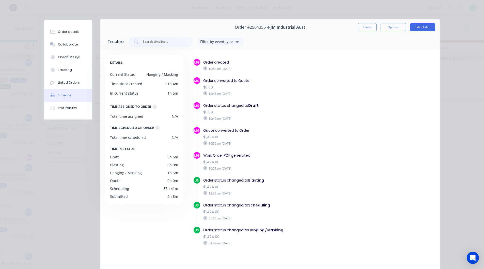
scroll to position [0, 0]
click at [367, 28] on button "Close" at bounding box center [367, 28] width 19 height 8
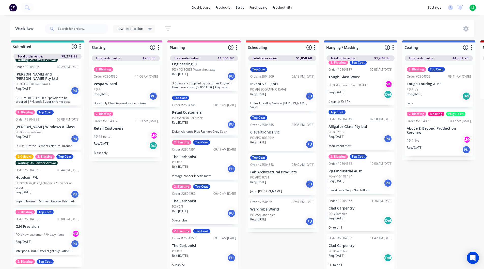
scroll to position [7, 0]
